Goal: Information Seeking & Learning: Learn about a topic

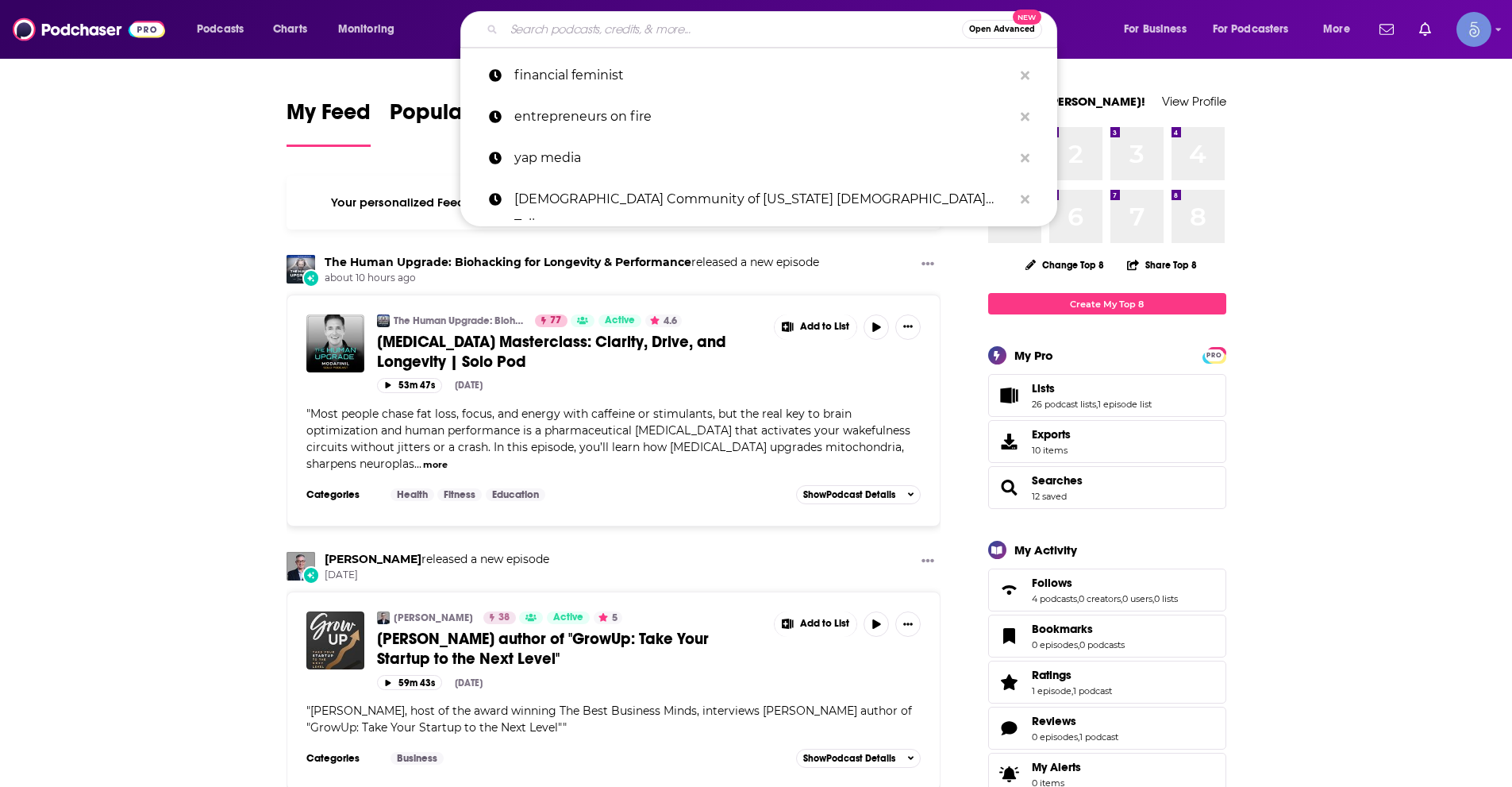
click at [527, 36] on input "Search podcasts, credits, & more..." at bounding box center [733, 29] width 458 height 26
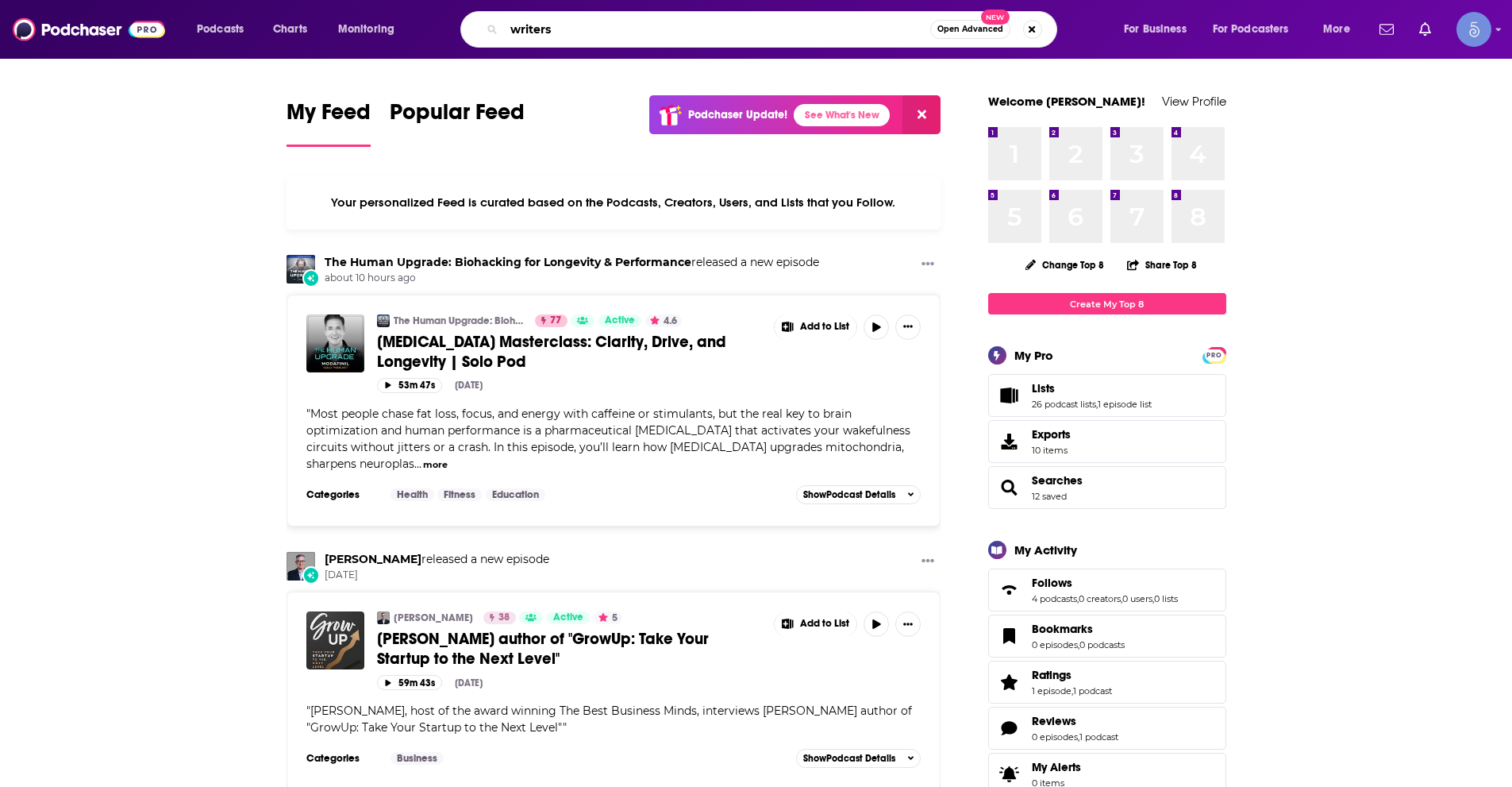
type input "writers"
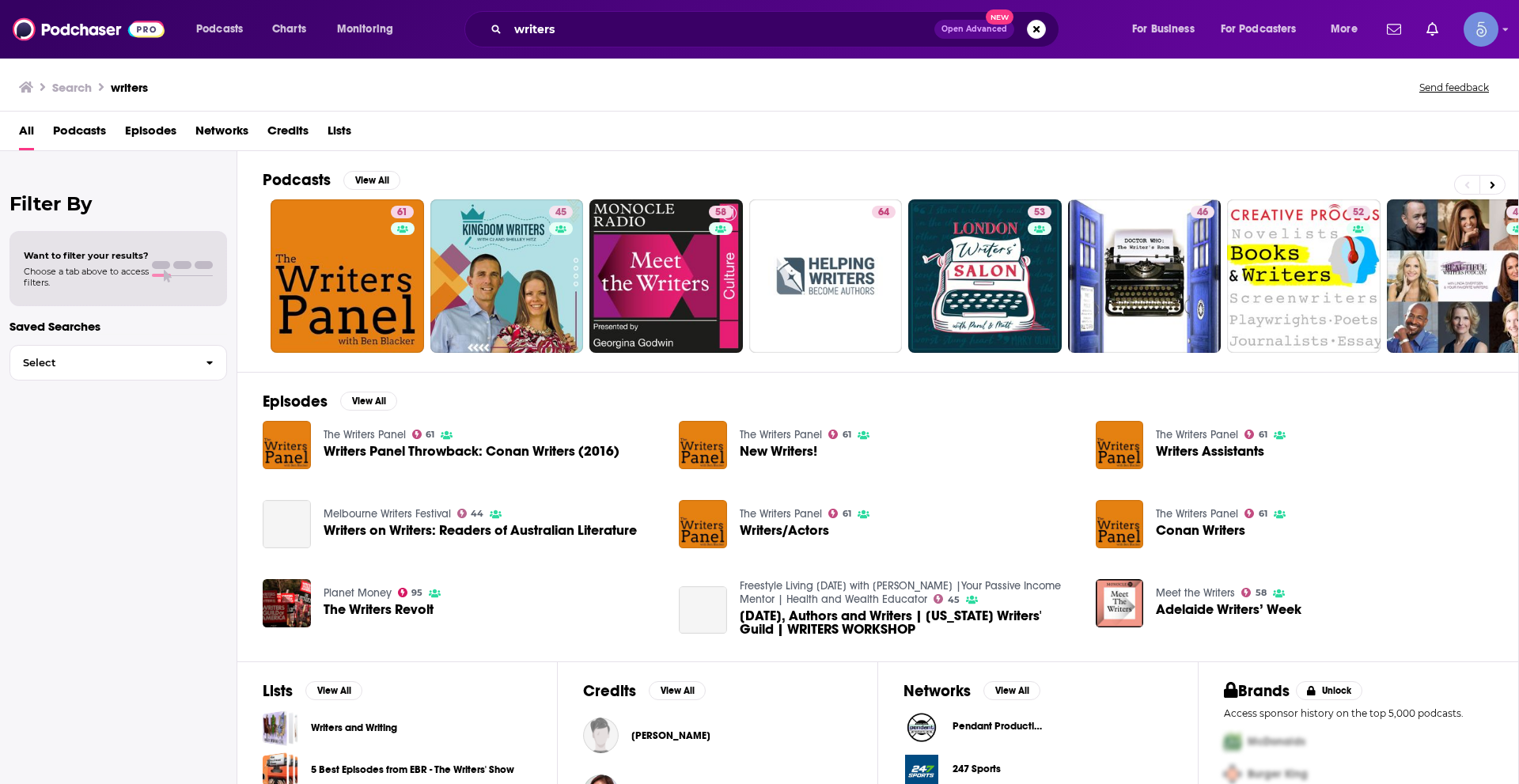
click at [72, 125] on span "Podcasts" at bounding box center [79, 134] width 53 height 32
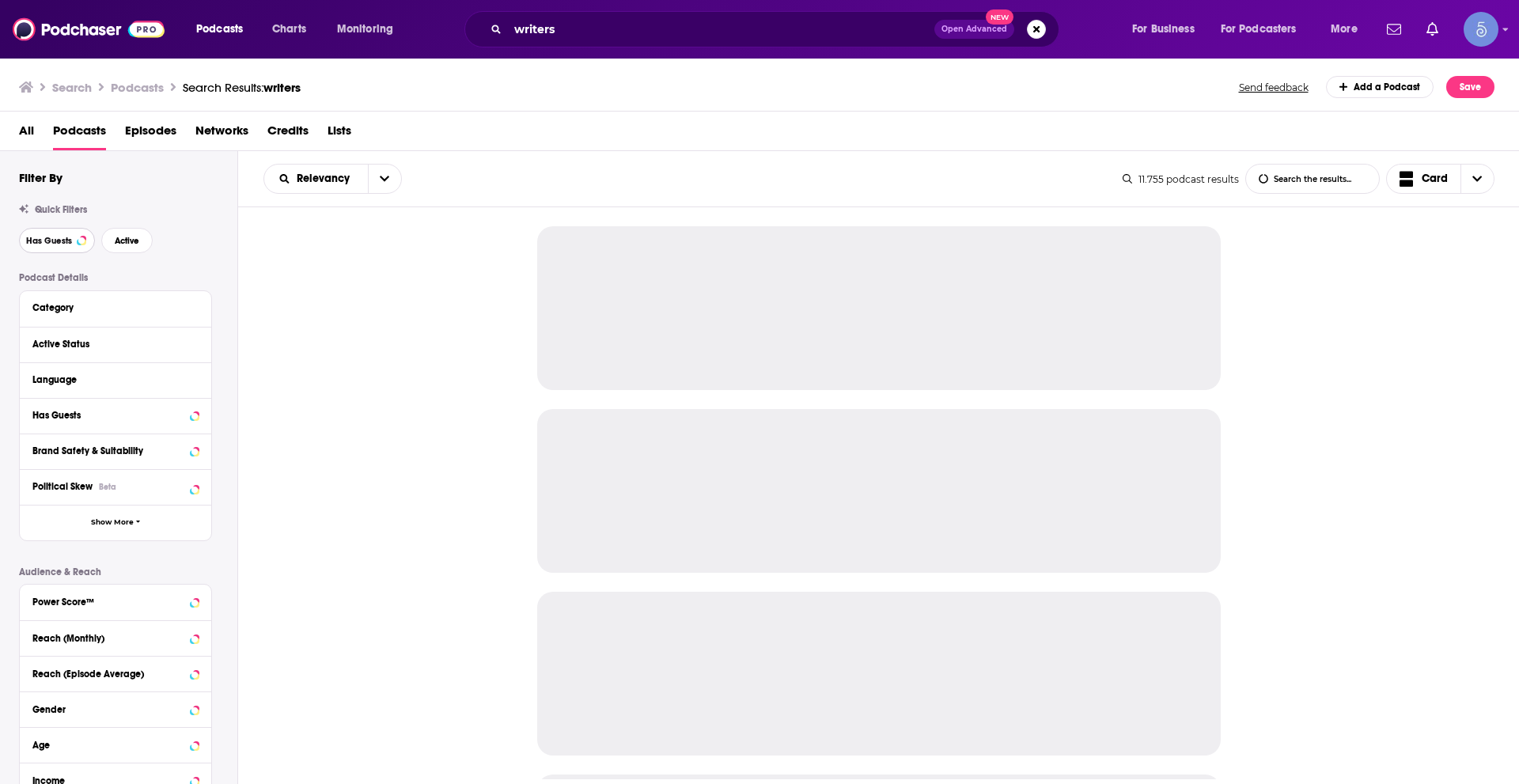
click at [60, 242] on span "Has Guests" at bounding box center [49, 240] width 46 height 9
click at [111, 245] on button "Active" at bounding box center [127, 240] width 52 height 25
click at [194, 382] on icon at bounding box center [195, 378] width 8 height 13
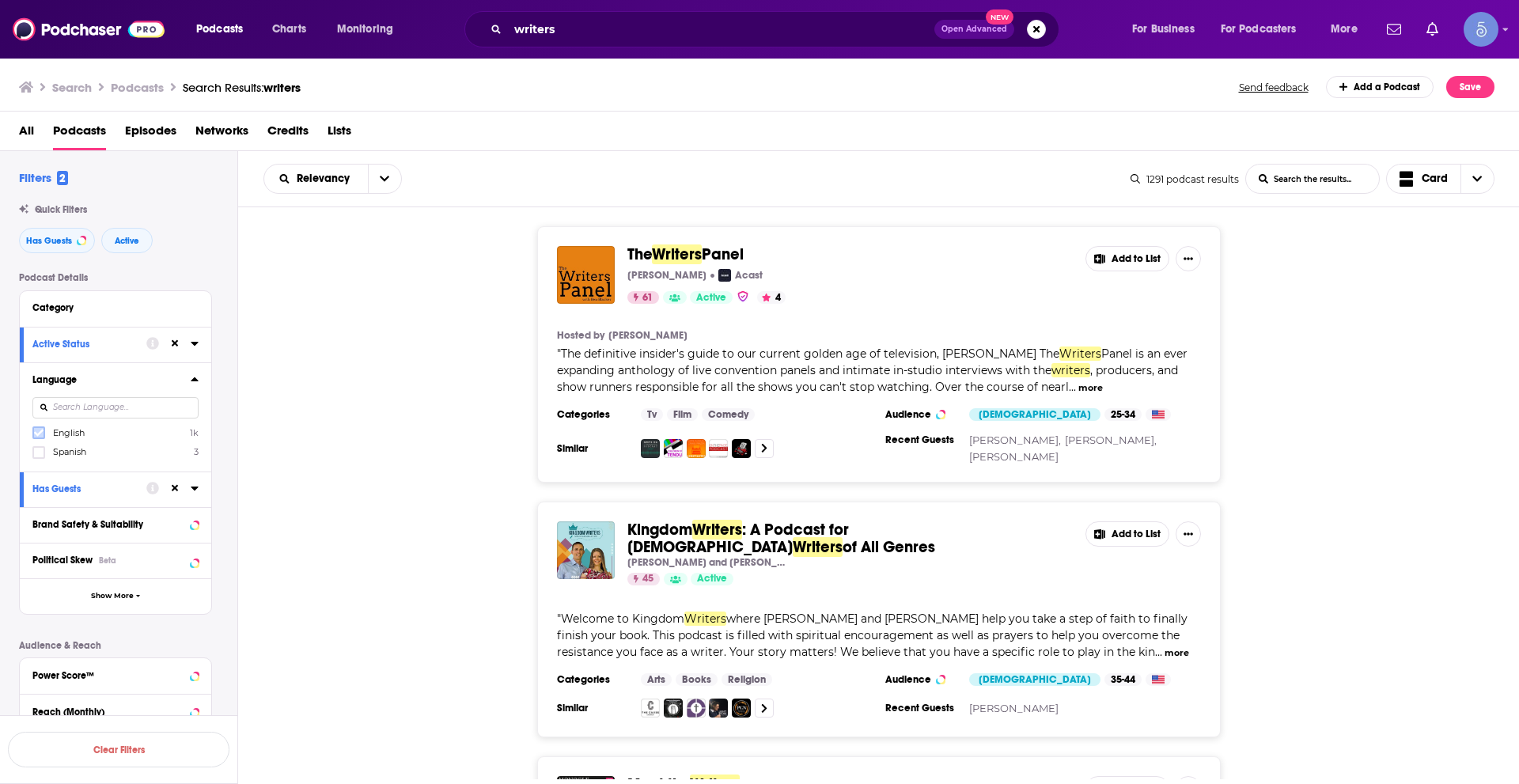
click at [40, 436] on icon at bounding box center [39, 433] width 10 height 10
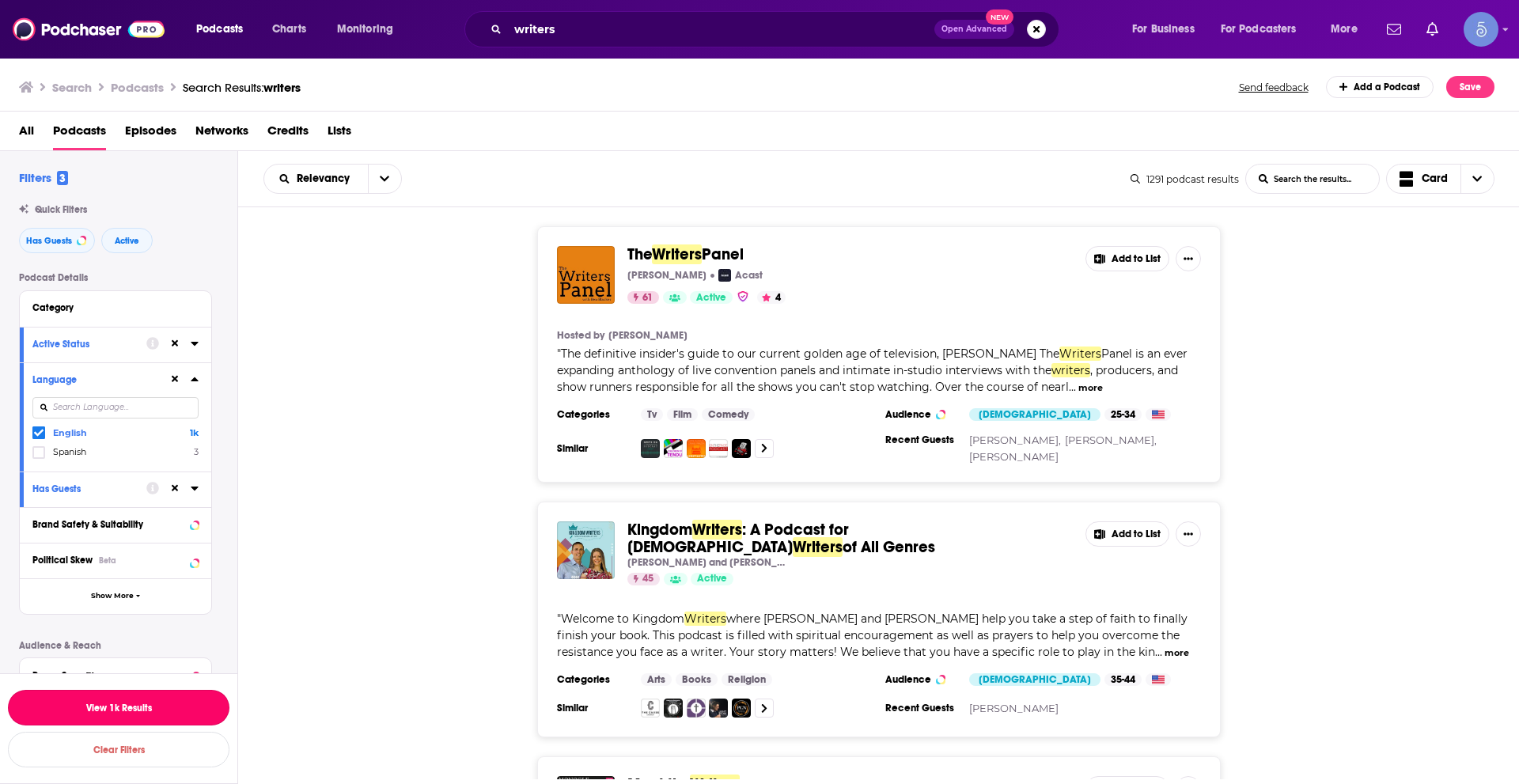
click at [118, 705] on button "View 1k Results" at bounding box center [118, 707] width 221 height 35
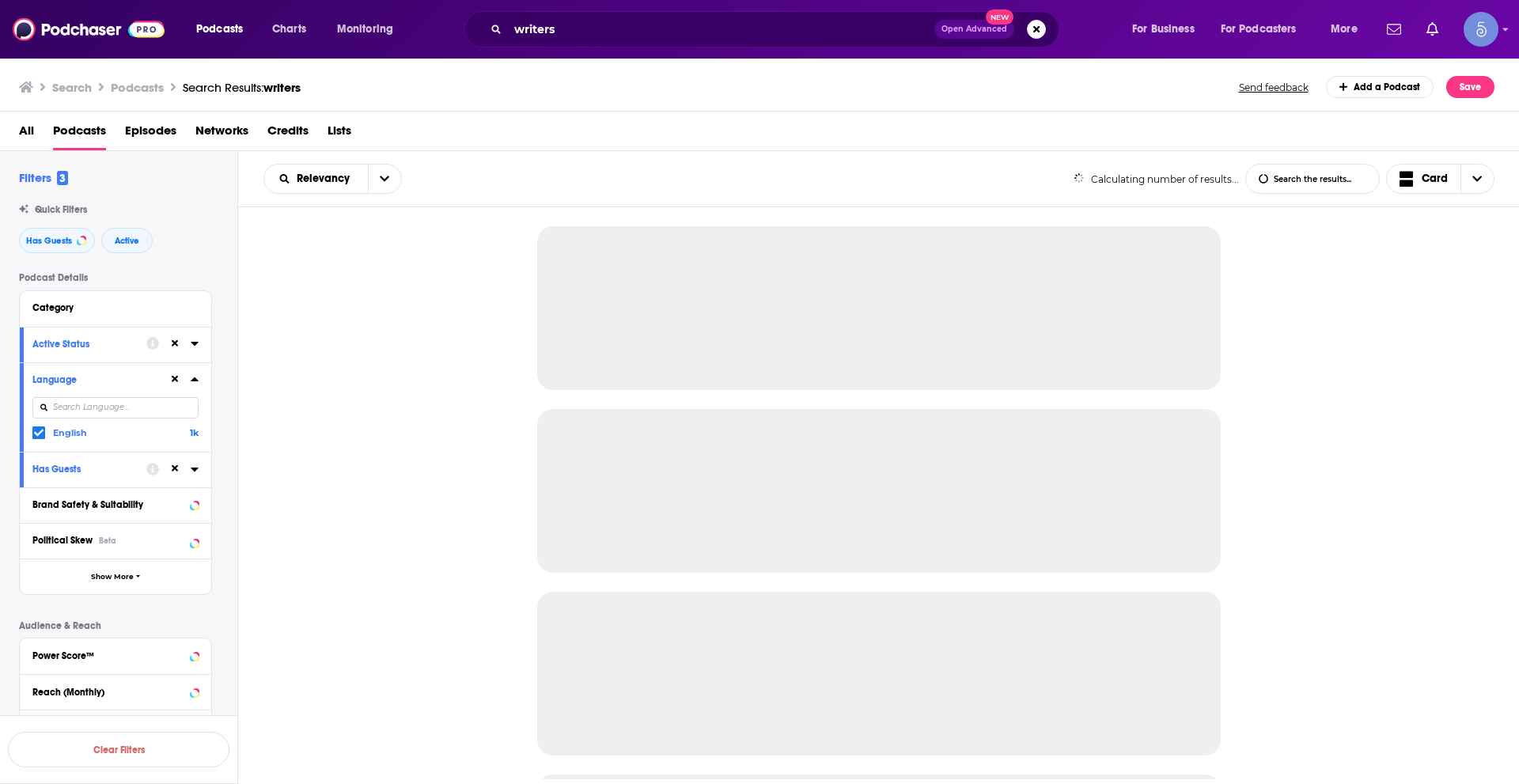
click at [378, 623] on div at bounding box center [878, 493] width 1281 height 572
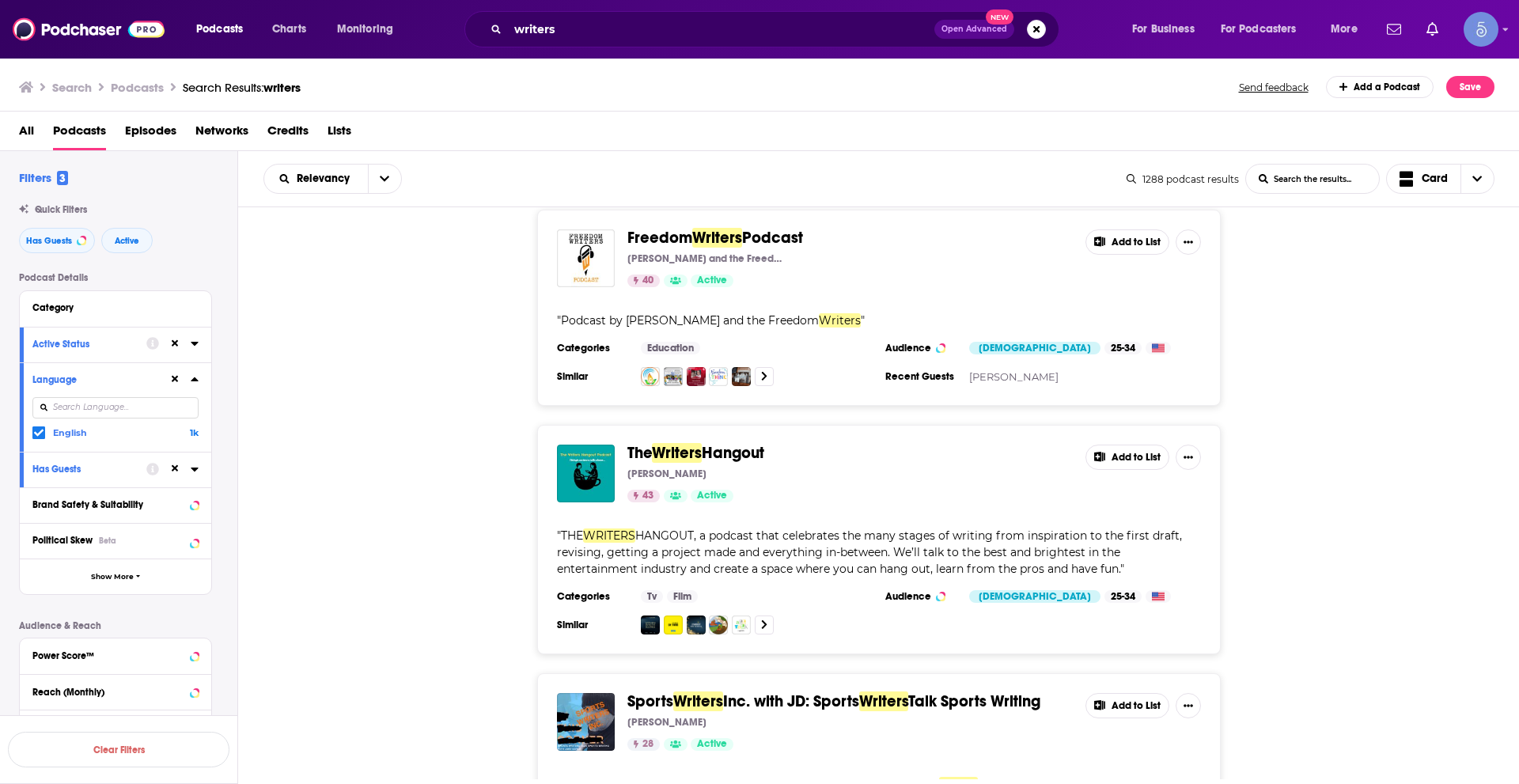
scroll to position [1344, 0]
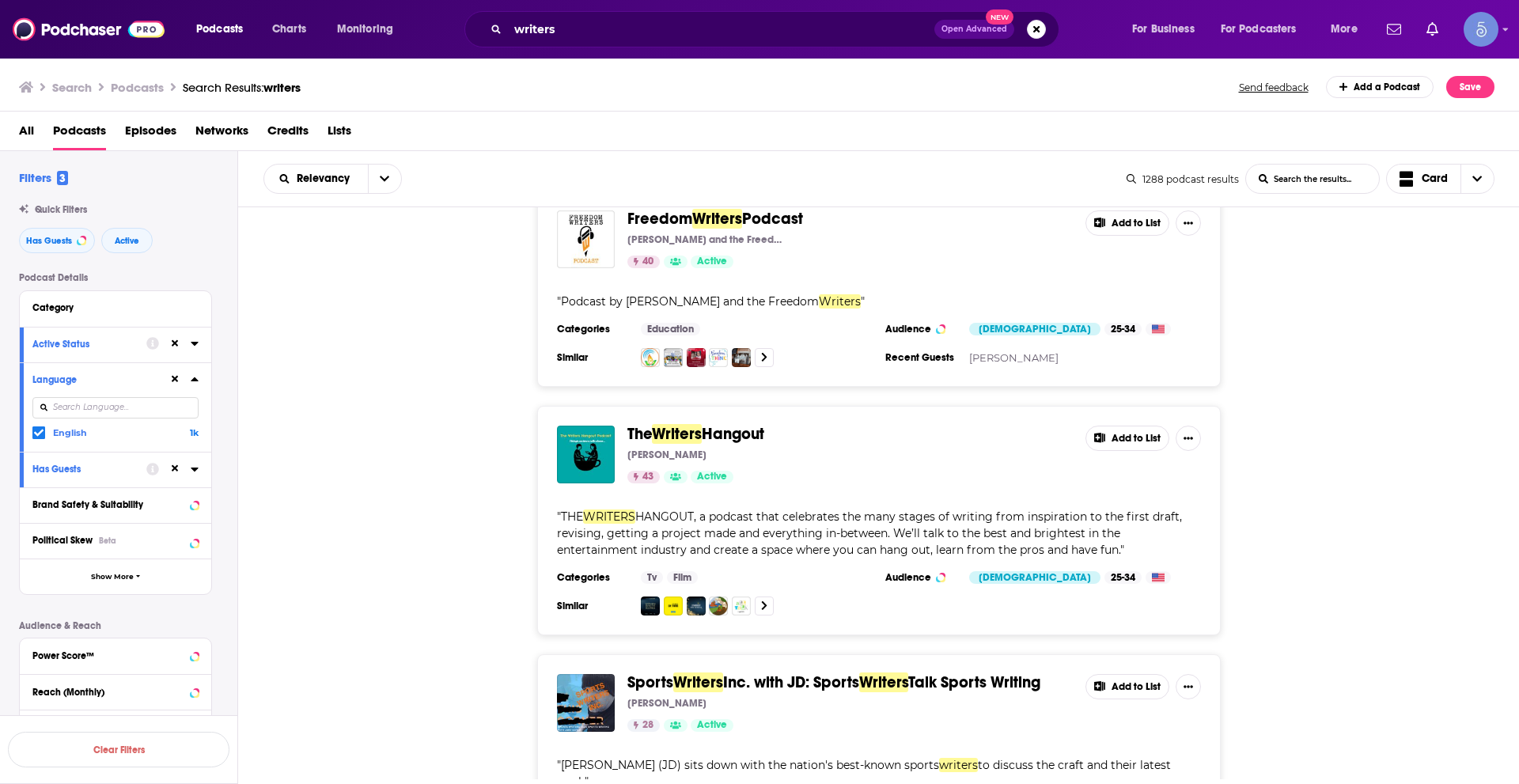
drag, startPoint x: 646, startPoint y: 424, endPoint x: 1277, endPoint y: 586, distance: 651.5
click at [1277, 586] on div "The Writers Hangout [PERSON_NAME] 43 Active Add to List " THE WRITERS HANGOUT, …" at bounding box center [878, 520] width 1281 height 230
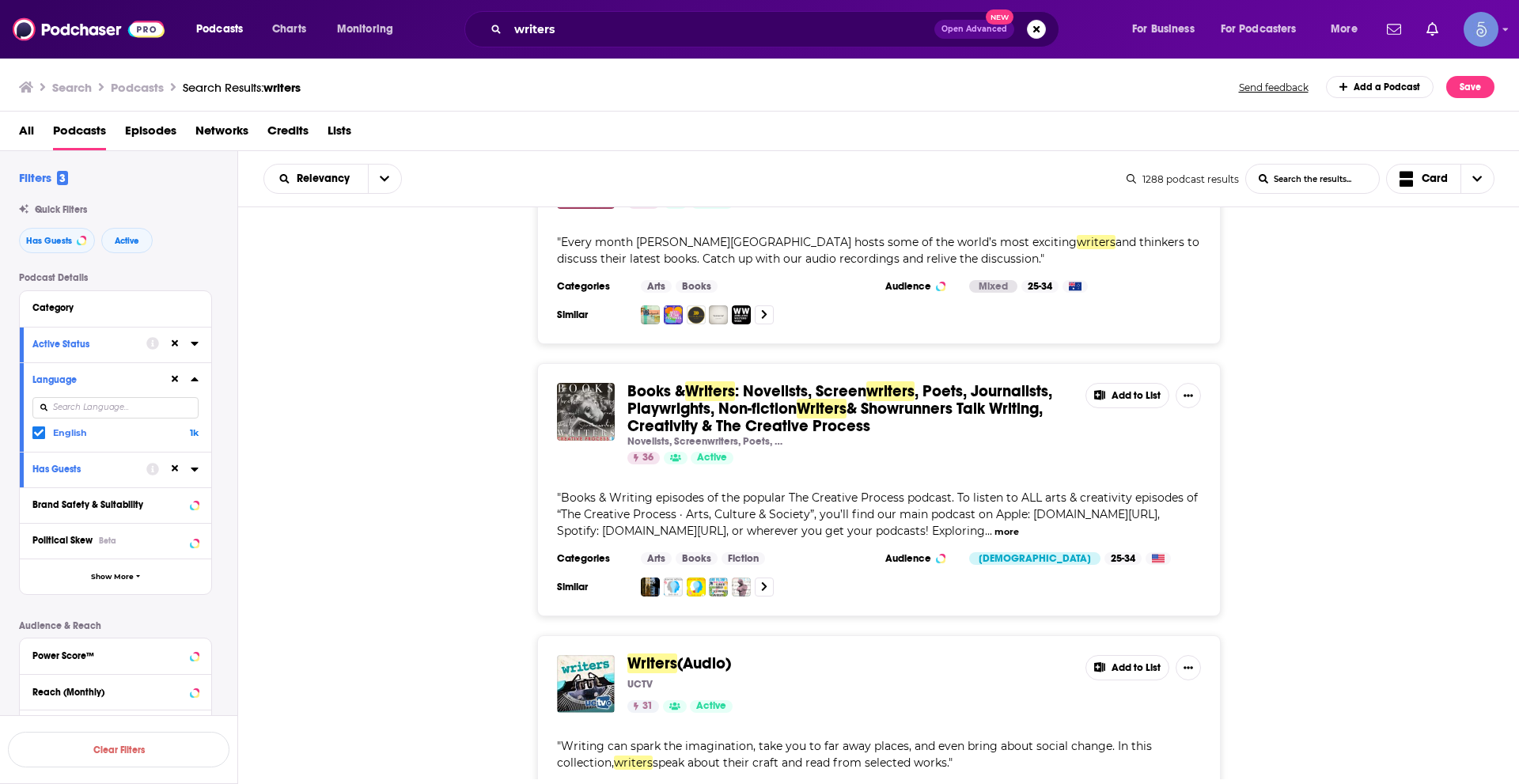
scroll to position [2373, 0]
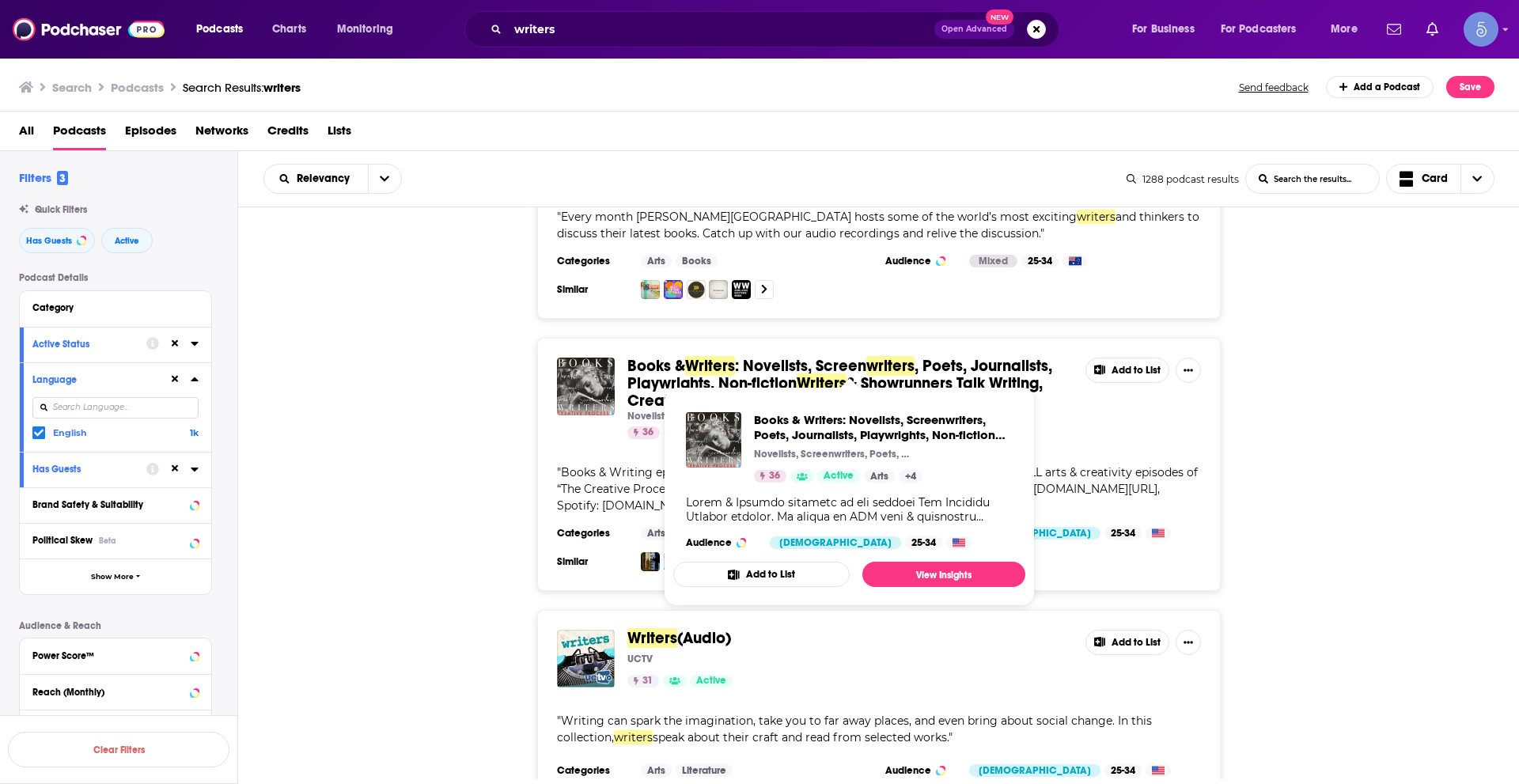
drag, startPoint x: 624, startPoint y: 321, endPoint x: 876, endPoint y: 358, distance: 254.7
click at [876, 358] on div "Books & Writers : Novelists, Screen writers , Poets, Journalists, Playwrights, …" at bounding box center [878, 398] width 644 height 81
copy span "Books & Writers : Novelists, Screen writers , Poets, Journalists, Playwrights, …"
